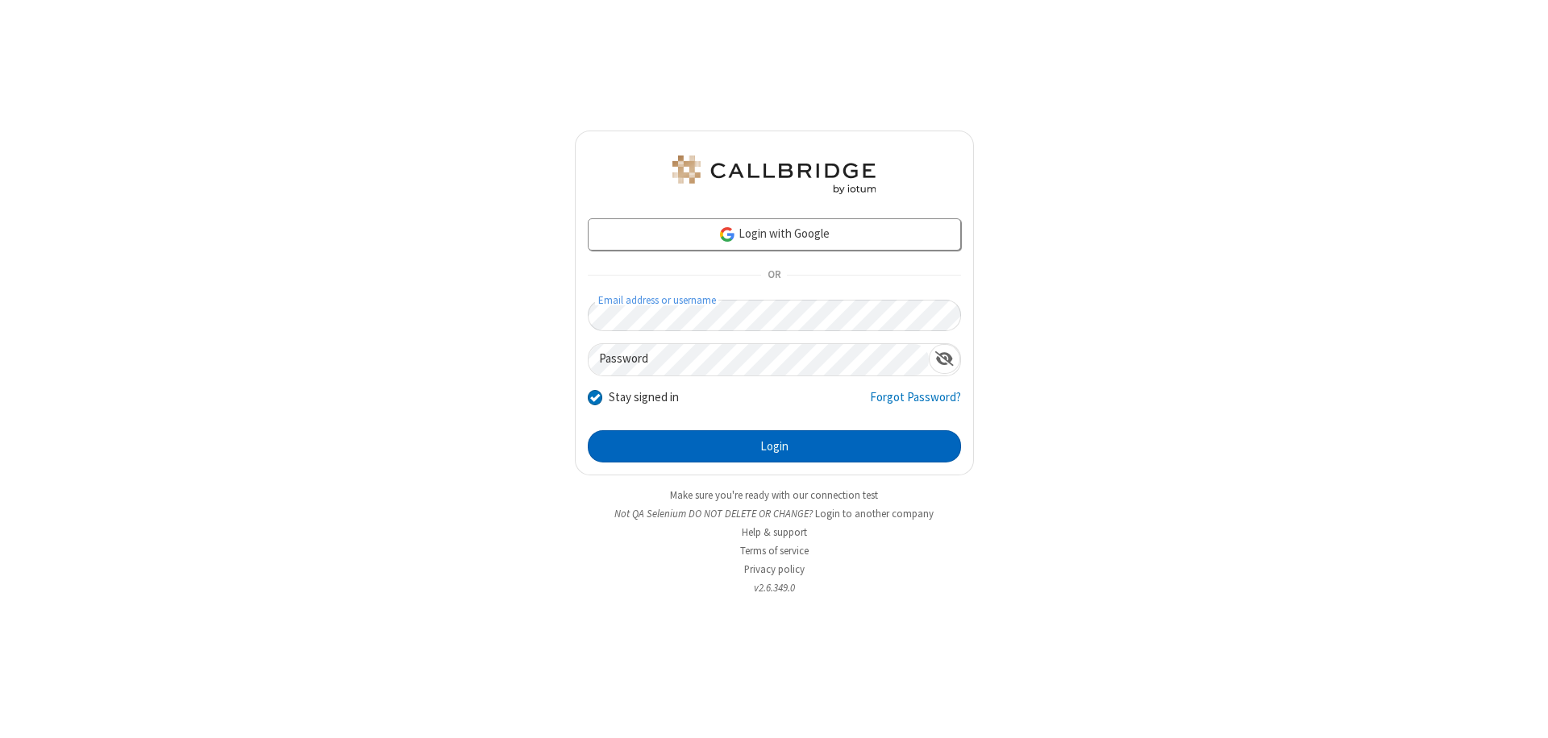
click at [774, 447] on button "Login" at bounding box center [774, 446] width 373 height 32
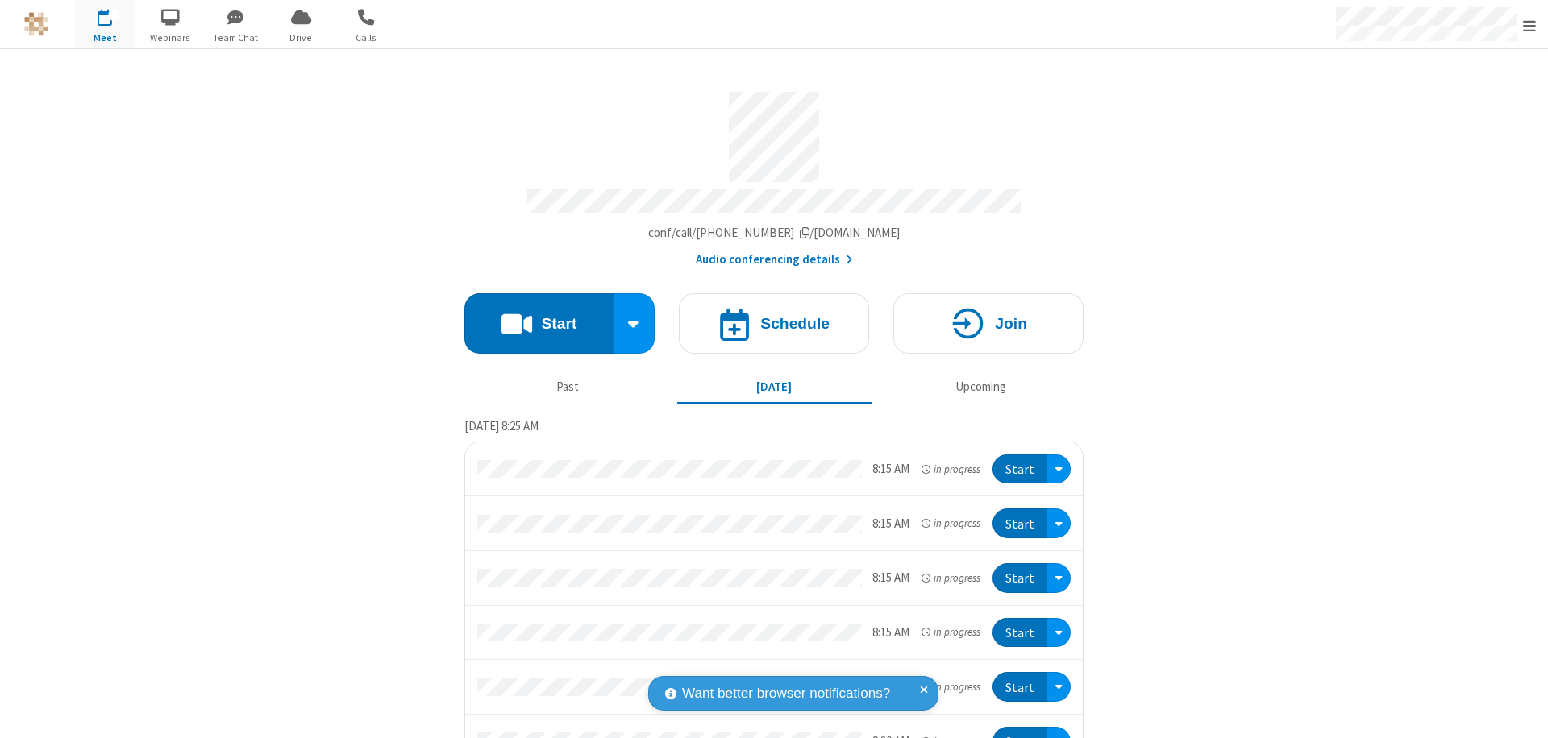
click at [532, 316] on button "Start" at bounding box center [538, 323] width 149 height 60
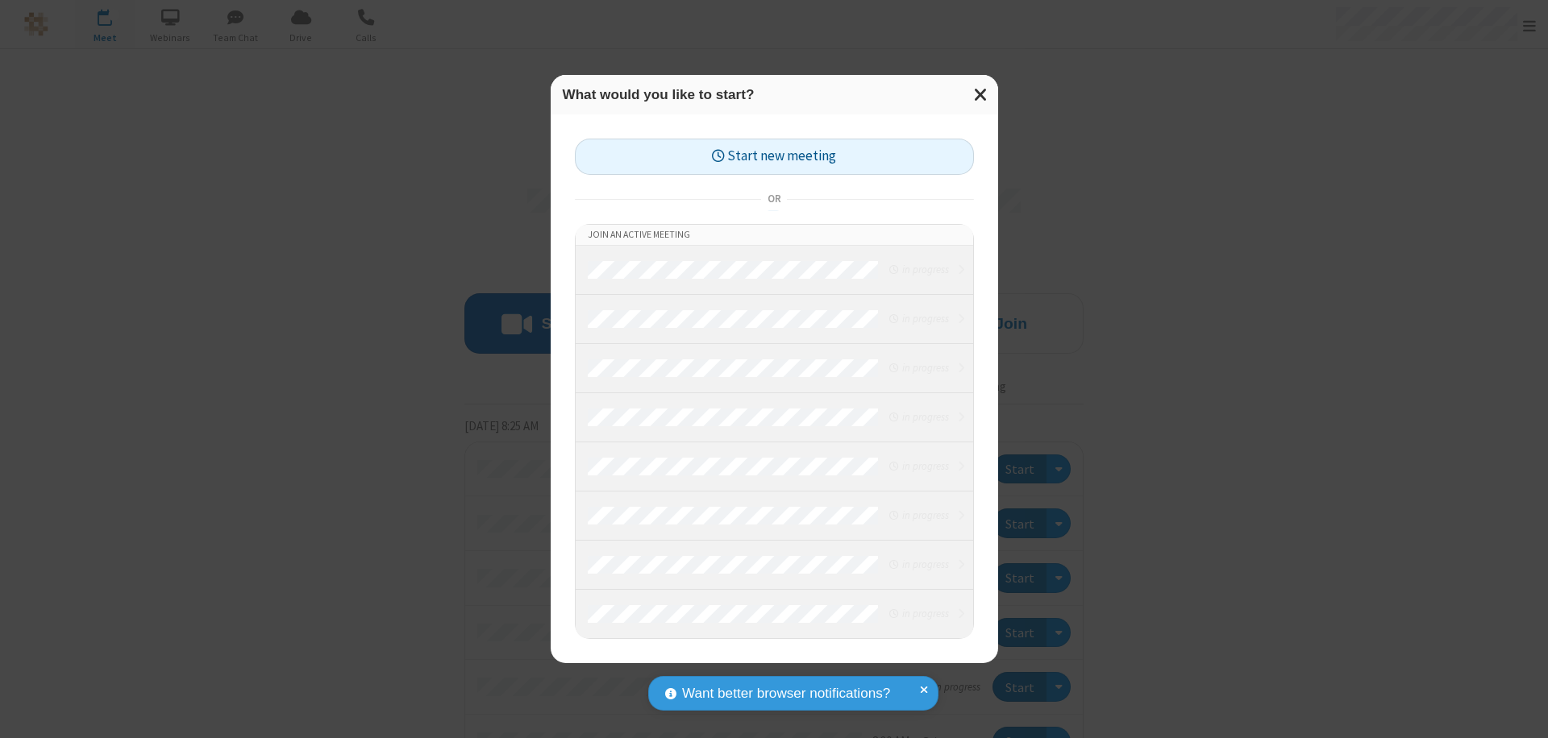
click at [774, 156] on button "Start new meeting" at bounding box center [774, 157] width 399 height 36
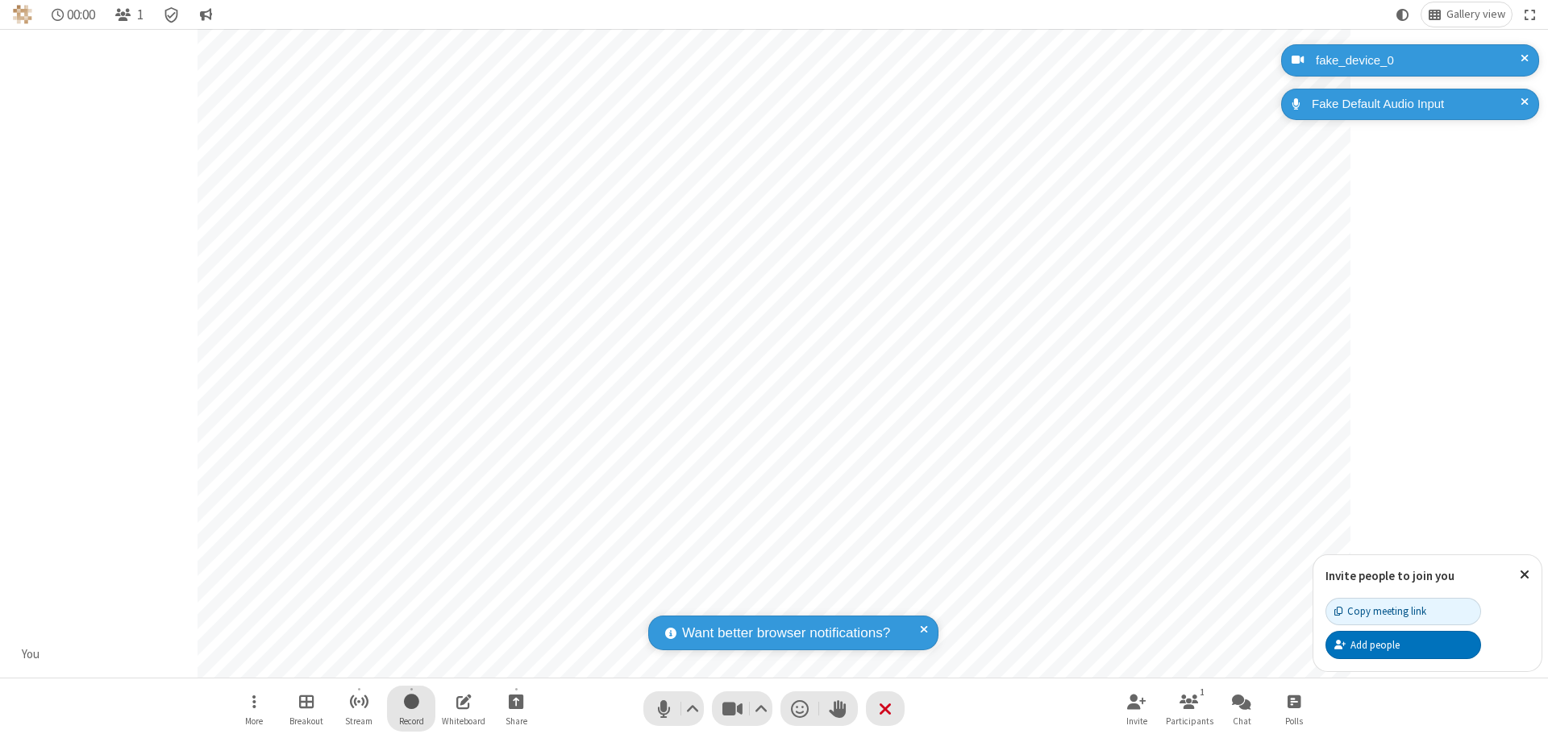
click at [411, 709] on span "Start recording" at bounding box center [411, 702] width 15 height 20
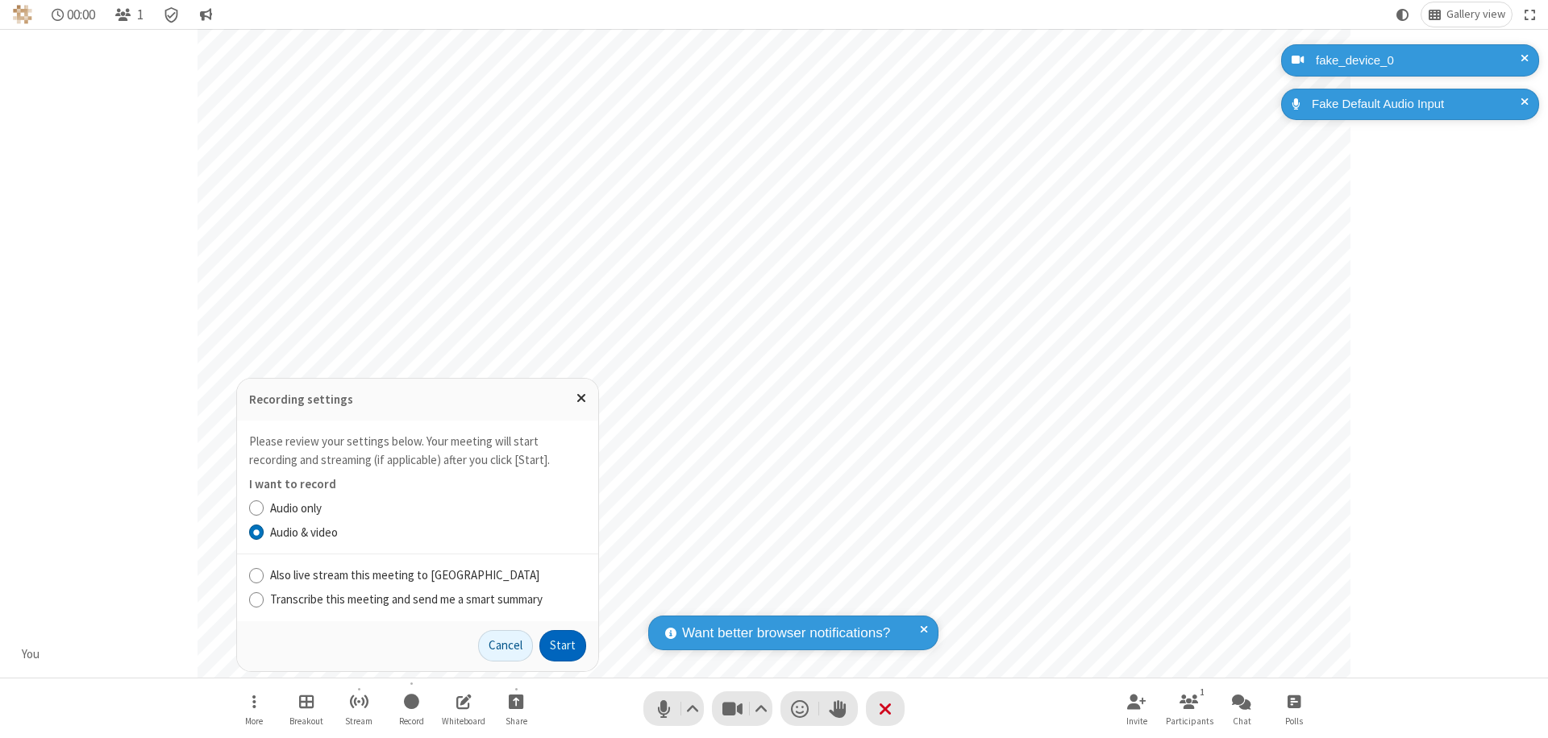
click at [563, 646] on button "Start" at bounding box center [562, 646] width 47 height 32
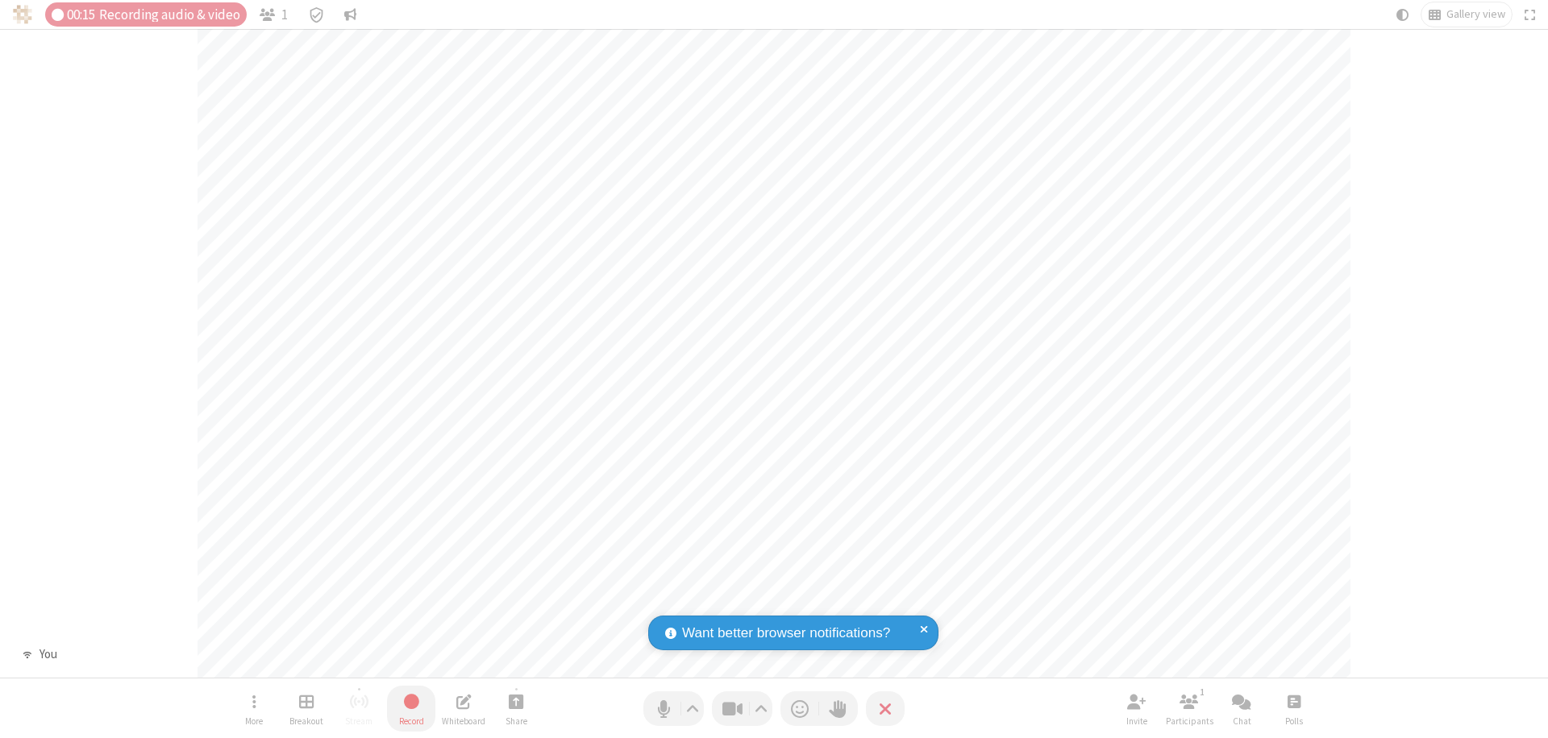
click at [411, 709] on span "Stop recording" at bounding box center [411, 702] width 20 height 22
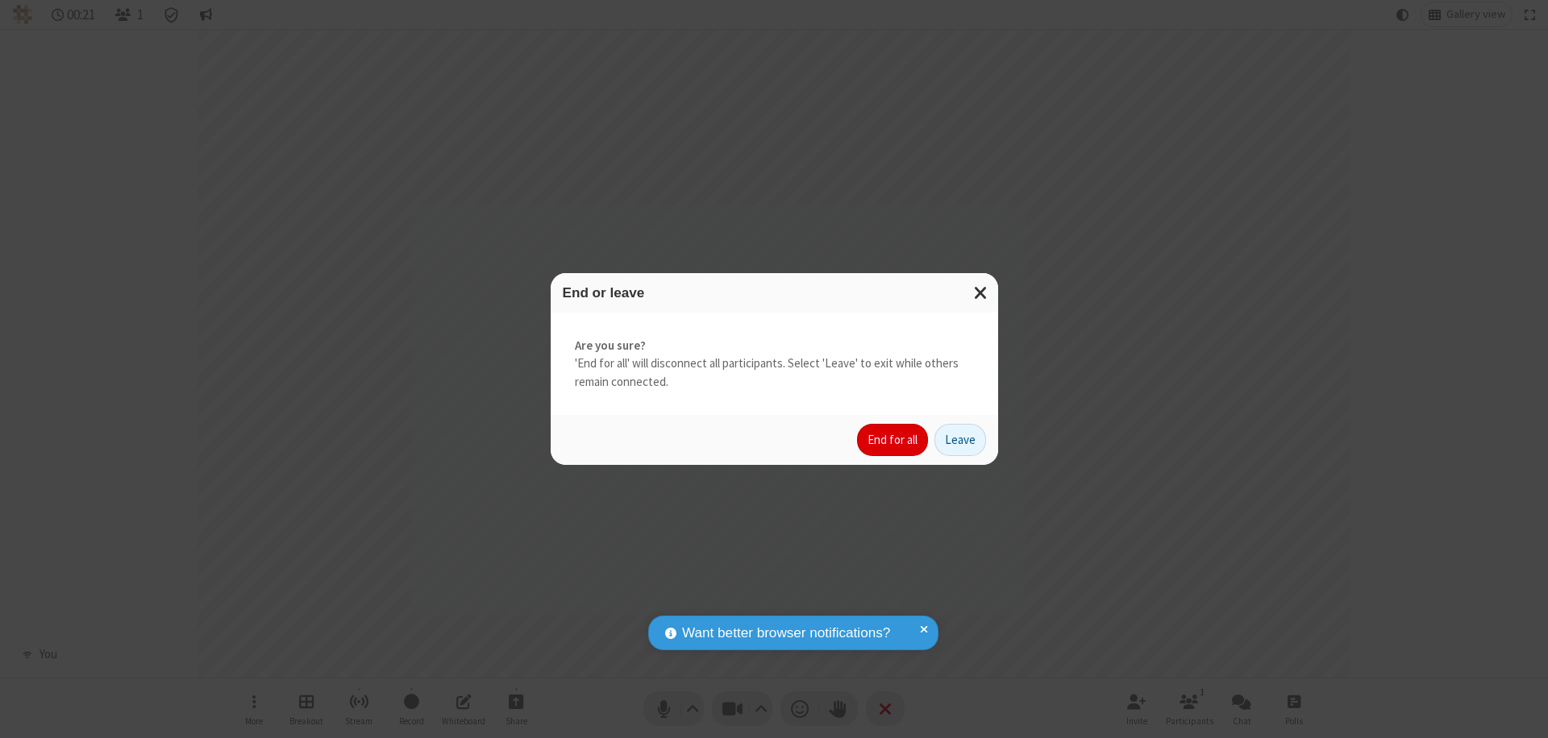
click at [893, 440] on button "End for all" at bounding box center [892, 440] width 71 height 32
